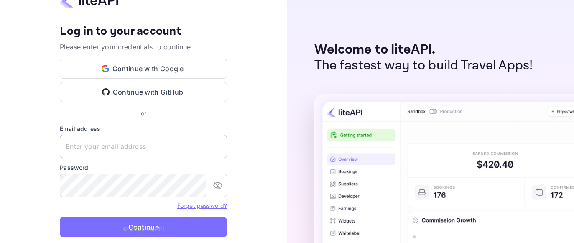
click at [140, 140] on input "text" at bounding box center [143, 146] width 167 height 23
type input "Abi@Holoskorp.com"
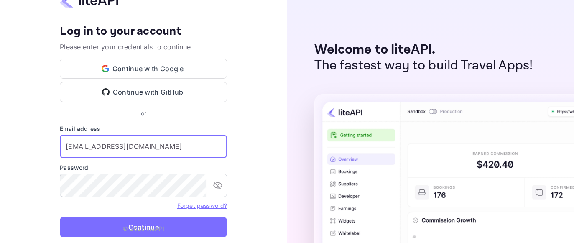
click at [137, 226] on p "© 2025 liteAPI" at bounding box center [143, 228] width 42 height 9
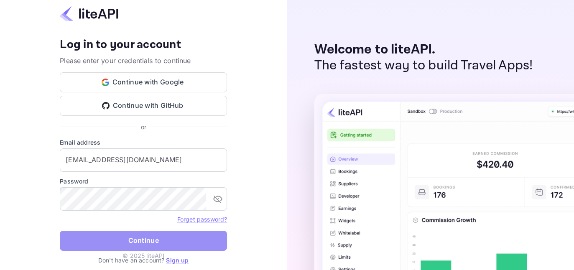
click at [132, 239] on button "Continue" at bounding box center [143, 241] width 167 height 20
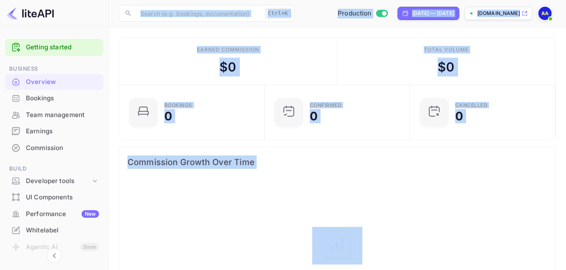
drag, startPoint x: 106, startPoint y: 178, endPoint x: 111, endPoint y: 210, distance: 33.0
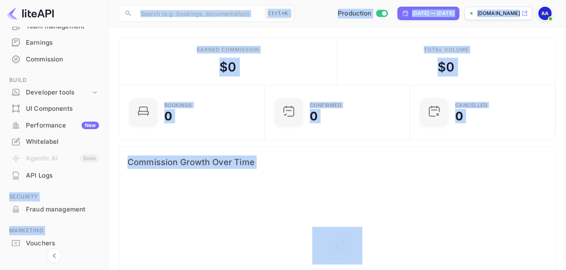
scroll to position [90, 0]
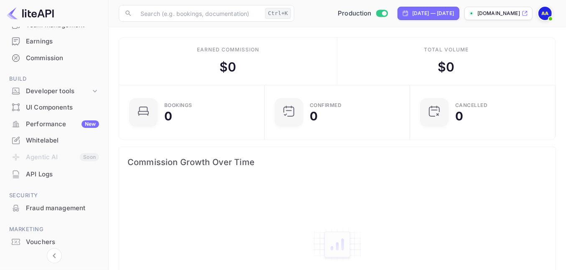
click at [41, 155] on li "Agentic AI Soon" at bounding box center [54, 158] width 98 height 18
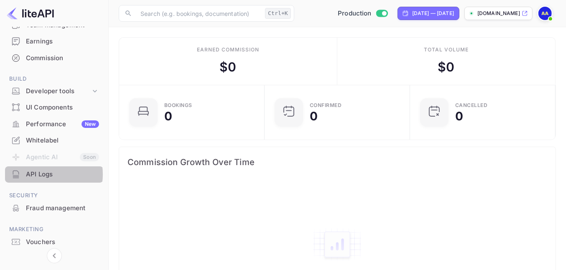
click at [38, 174] on div "API Logs" at bounding box center [62, 175] width 73 height 10
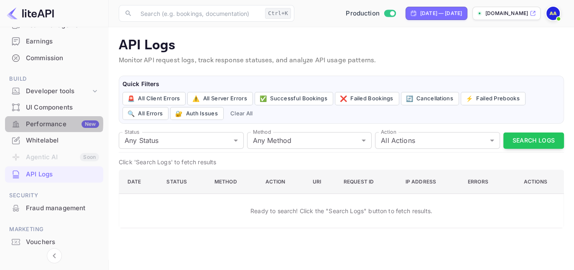
click at [46, 123] on div "Performance New" at bounding box center [62, 125] width 73 height 10
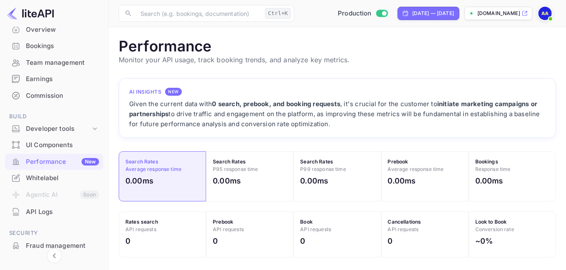
scroll to position [104, 0]
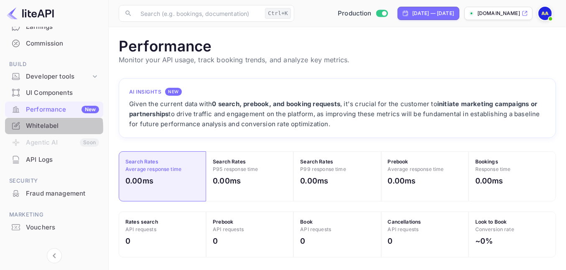
click at [38, 127] on div "Whitelabel" at bounding box center [62, 126] width 73 height 10
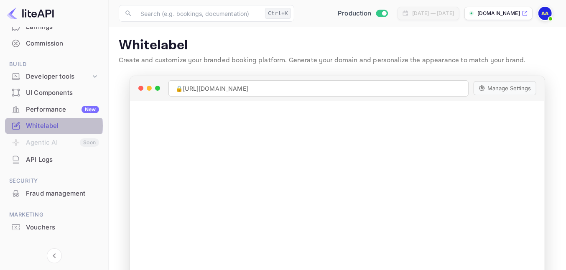
click at [39, 125] on div "Whitelabel" at bounding box center [62, 126] width 73 height 10
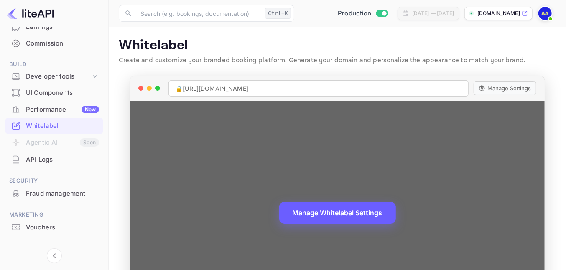
click at [335, 219] on button "Manage Whitelabel Settings" at bounding box center [337, 213] width 117 height 22
